Goal: Task Accomplishment & Management: Manage account settings

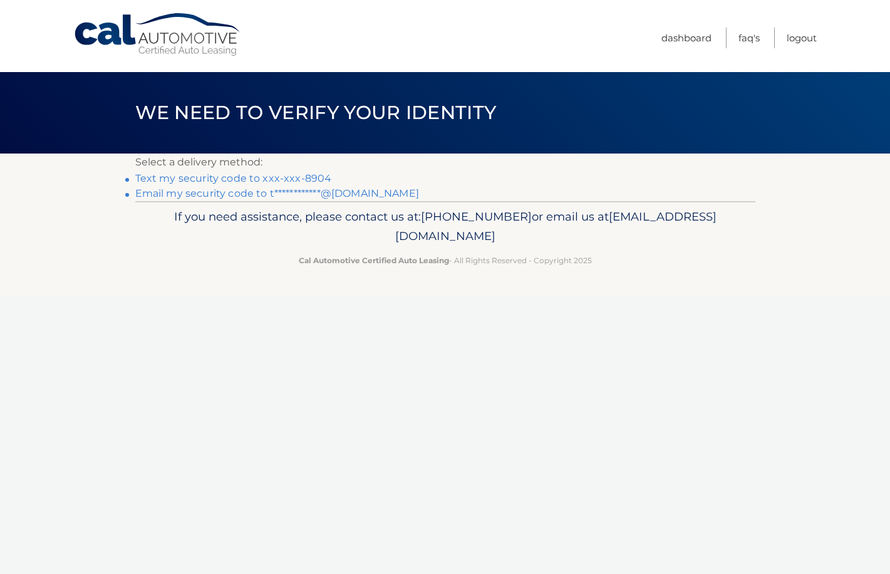
click at [250, 199] on link "**********" at bounding box center [277, 193] width 284 height 12
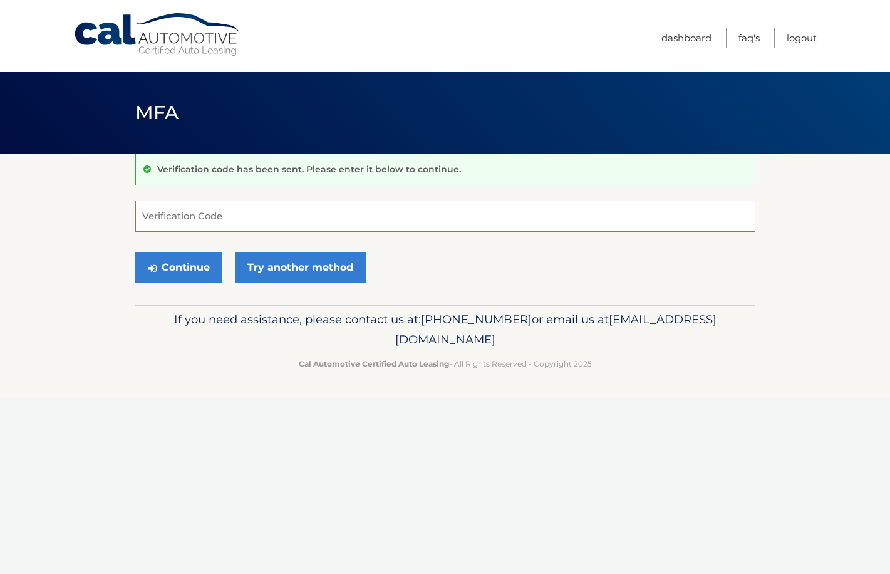
click at [221, 215] on input "Verification Code" at bounding box center [445, 215] width 620 height 31
paste input "935411"
type input "935411"
click at [204, 281] on button "Continue" at bounding box center [178, 267] width 87 height 31
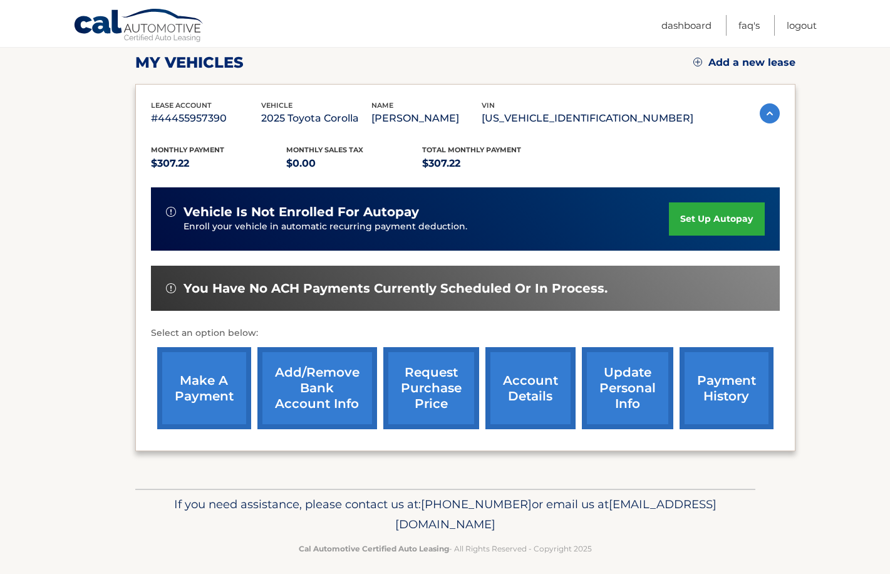
scroll to position [188, 0]
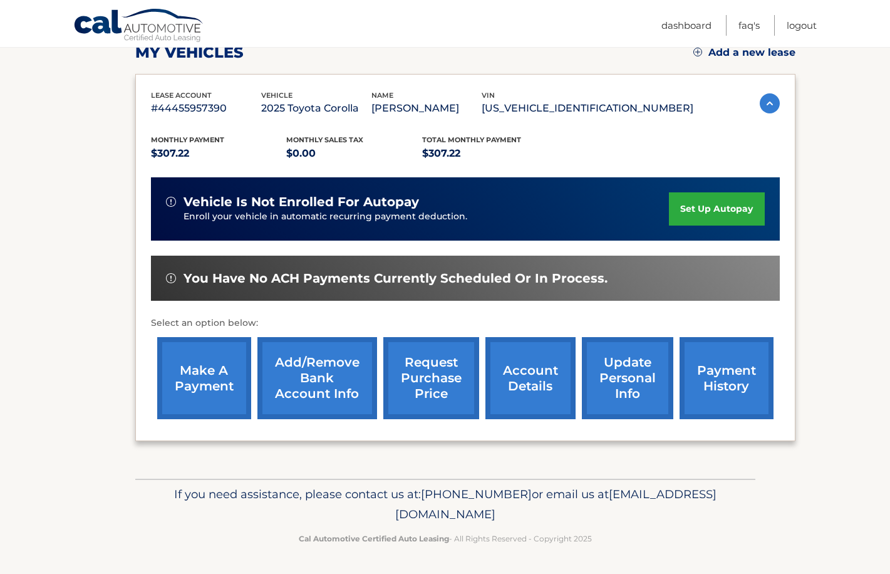
click at [213, 375] on link "make a payment" at bounding box center [204, 378] width 94 height 82
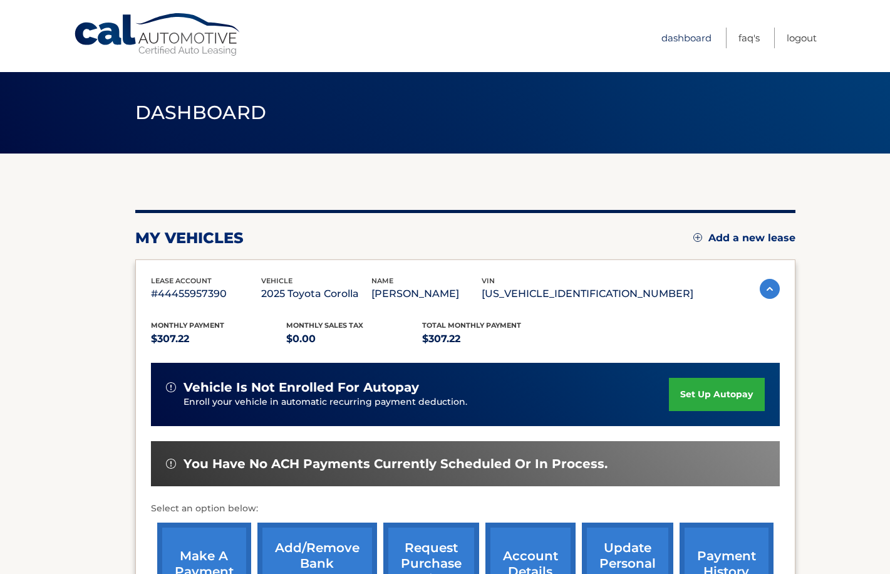
click at [662, 34] on link "Dashboard" at bounding box center [687, 38] width 50 height 21
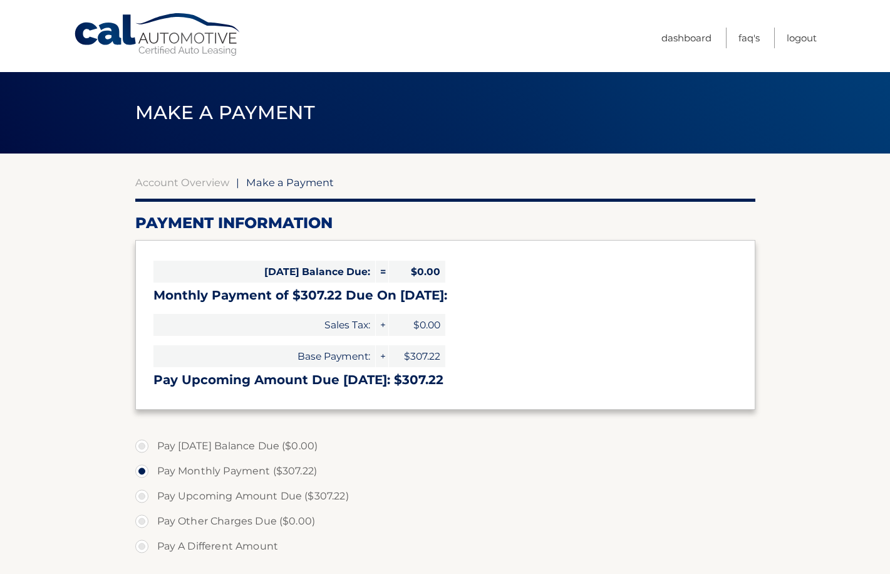
select select "ODg3YWNjOTgtNzczNS00NDA4LWI1ZGEtM2YzZjk3NTZlZGE2"
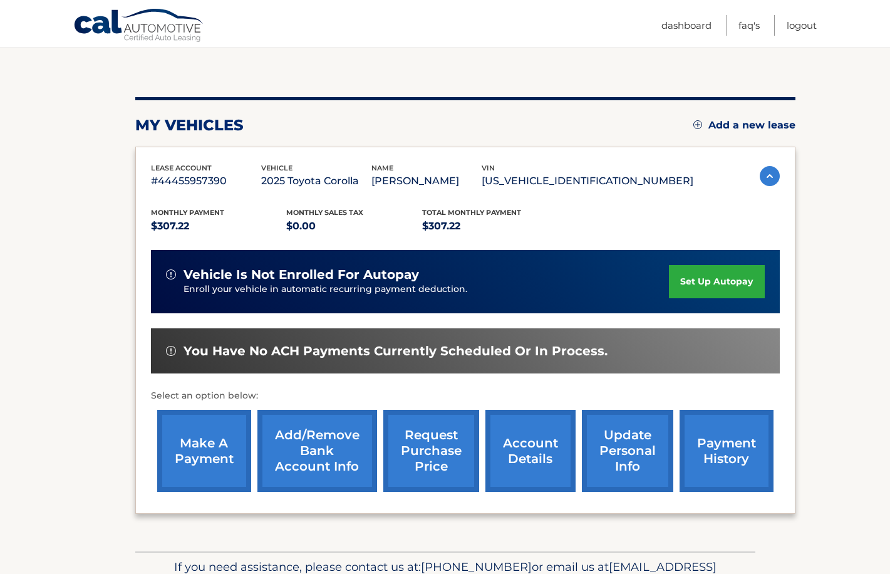
scroll to position [136, 0]
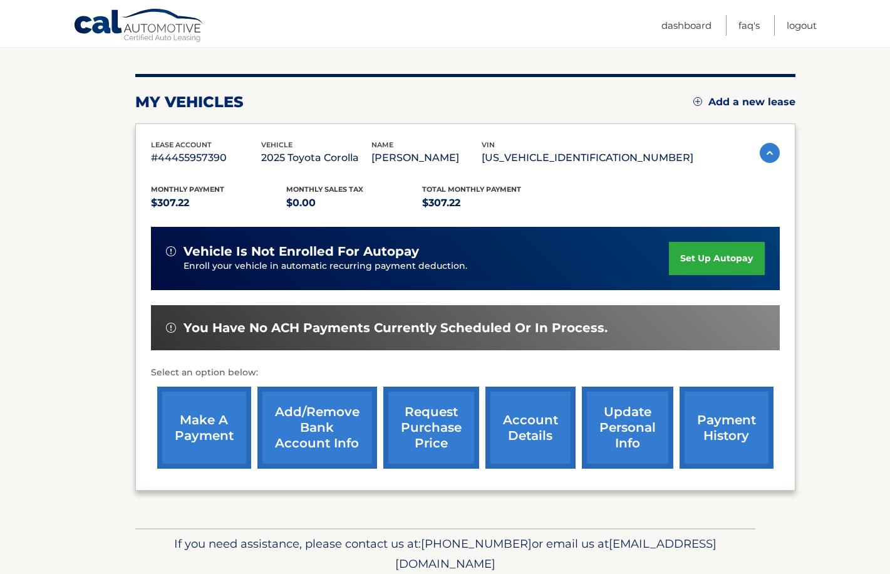
click at [731, 420] on link "payment history" at bounding box center [727, 428] width 94 height 82
